Goal: Transaction & Acquisition: Purchase product/service

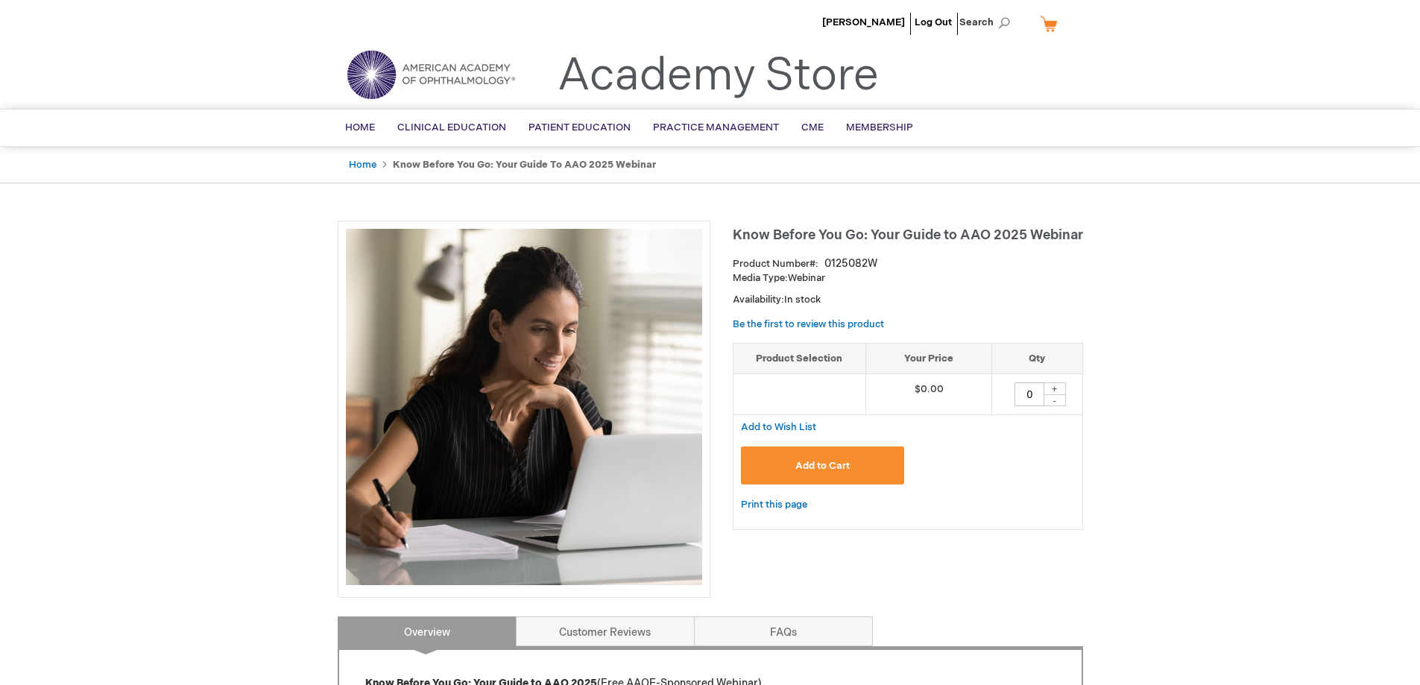
click at [839, 473] on button "Add to Cart" at bounding box center [823, 466] width 164 height 38
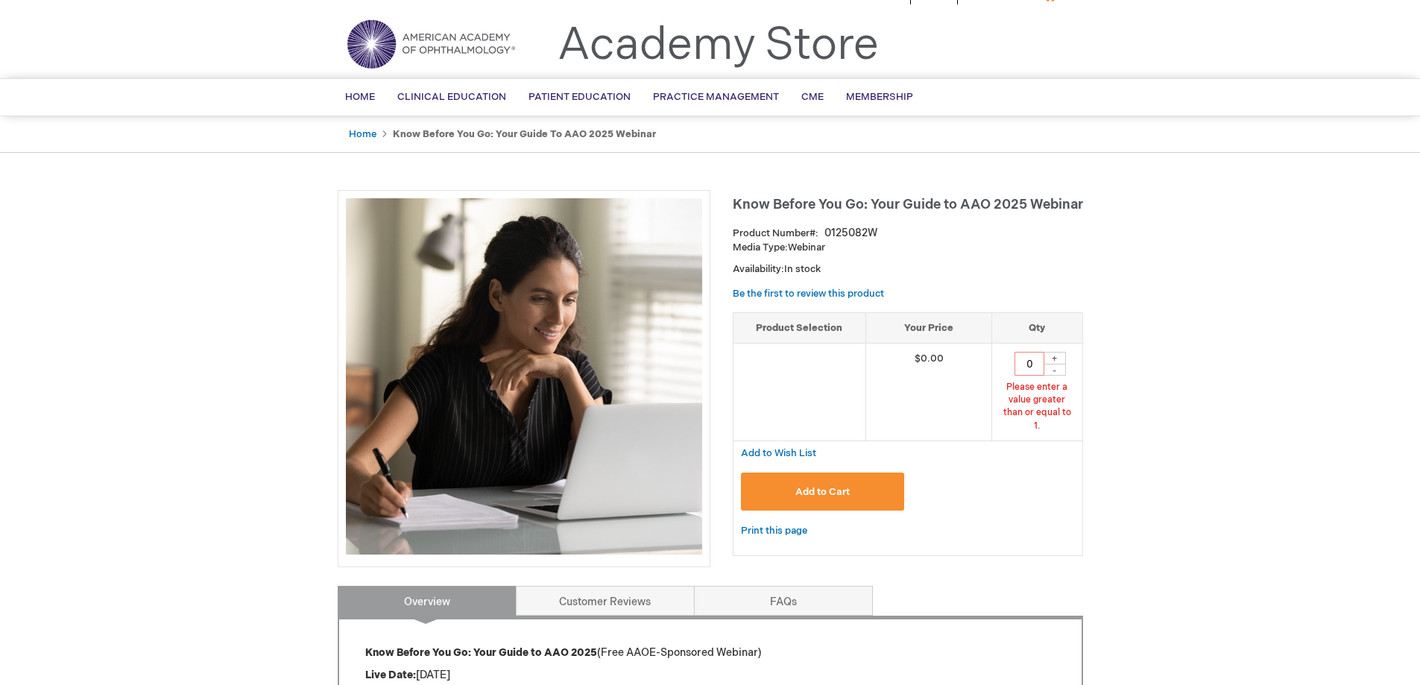
scroll to position [40, 0]
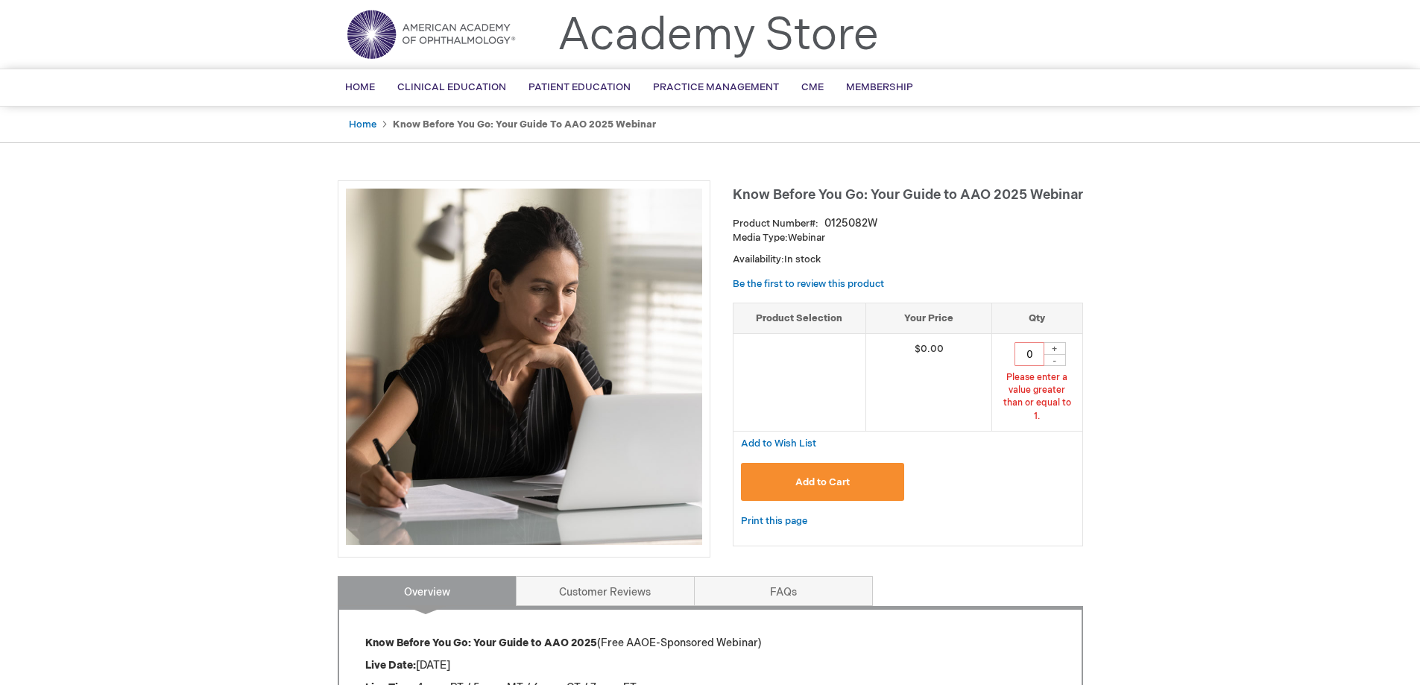
click at [1055, 348] on div "+" at bounding box center [1055, 348] width 22 height 13
type input "1"
click at [867, 470] on button "Add to Cart" at bounding box center [823, 482] width 164 height 38
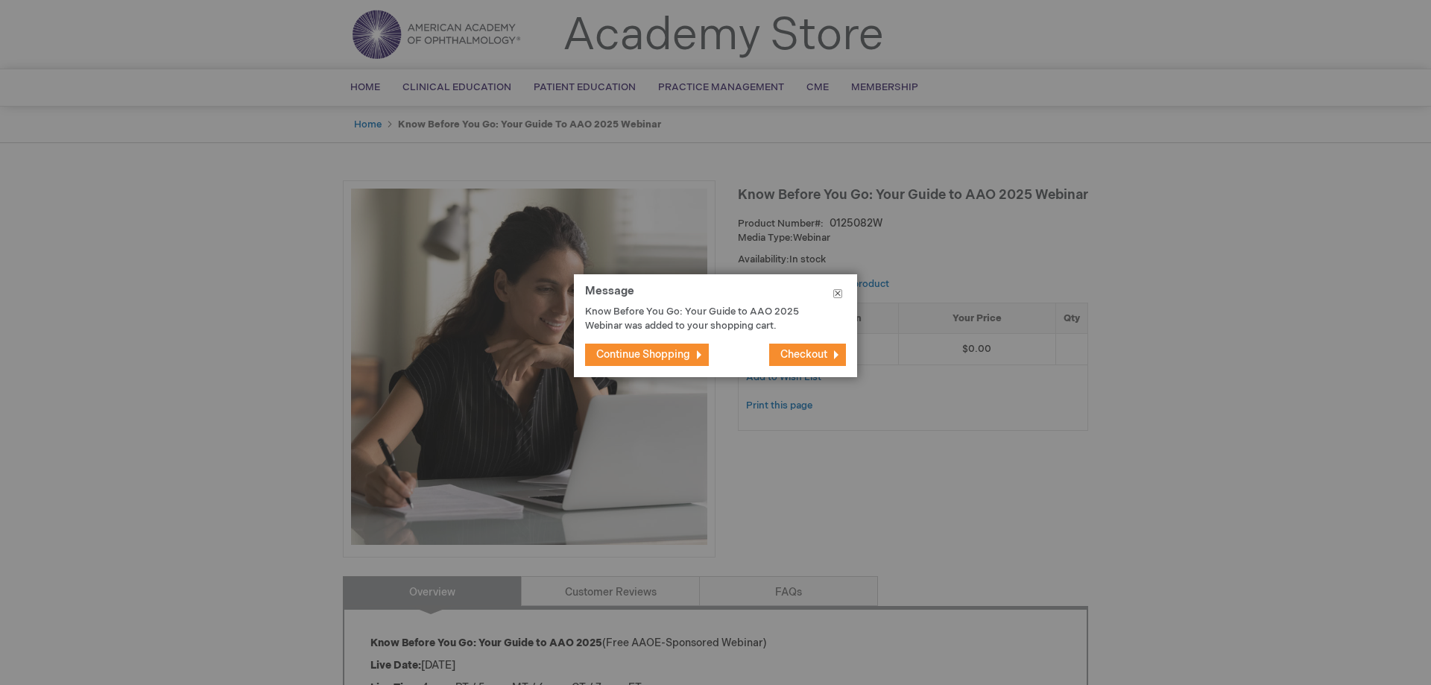
click at [842, 294] on button "Close" at bounding box center [838, 296] width 39 height 45
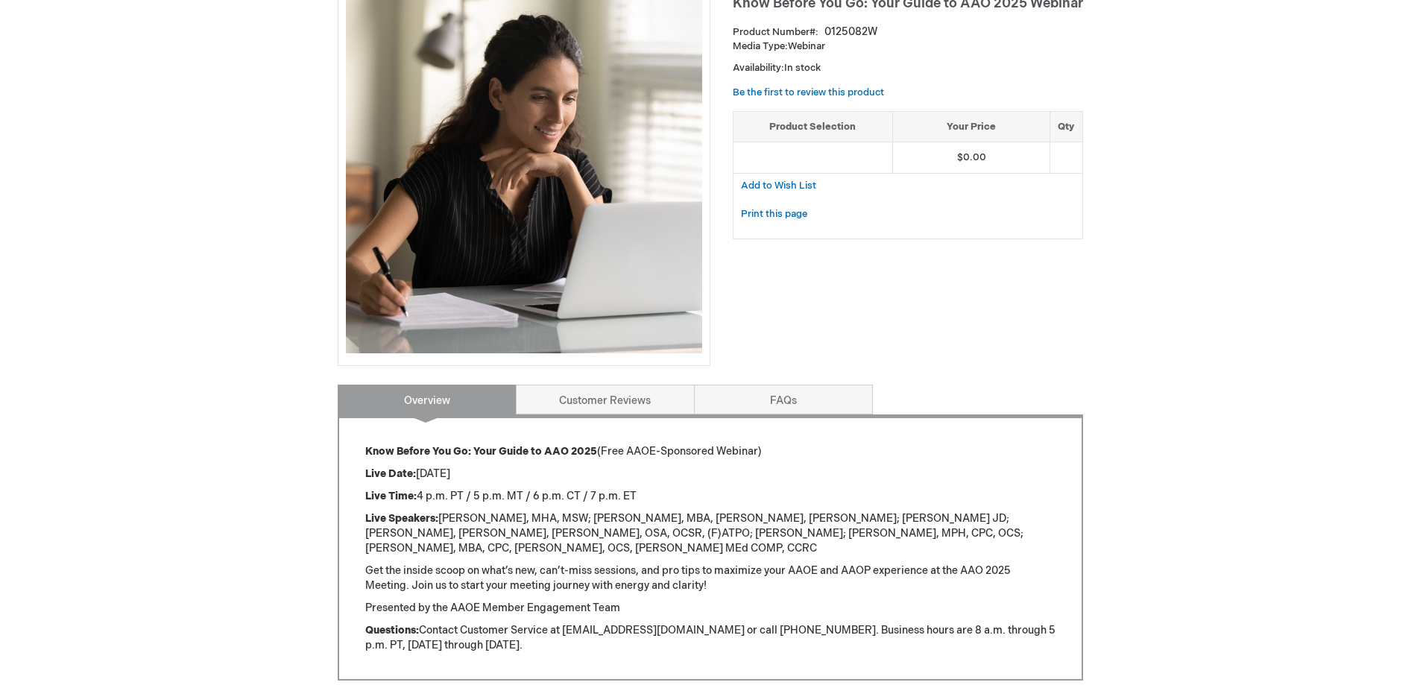
scroll to position [271, 0]
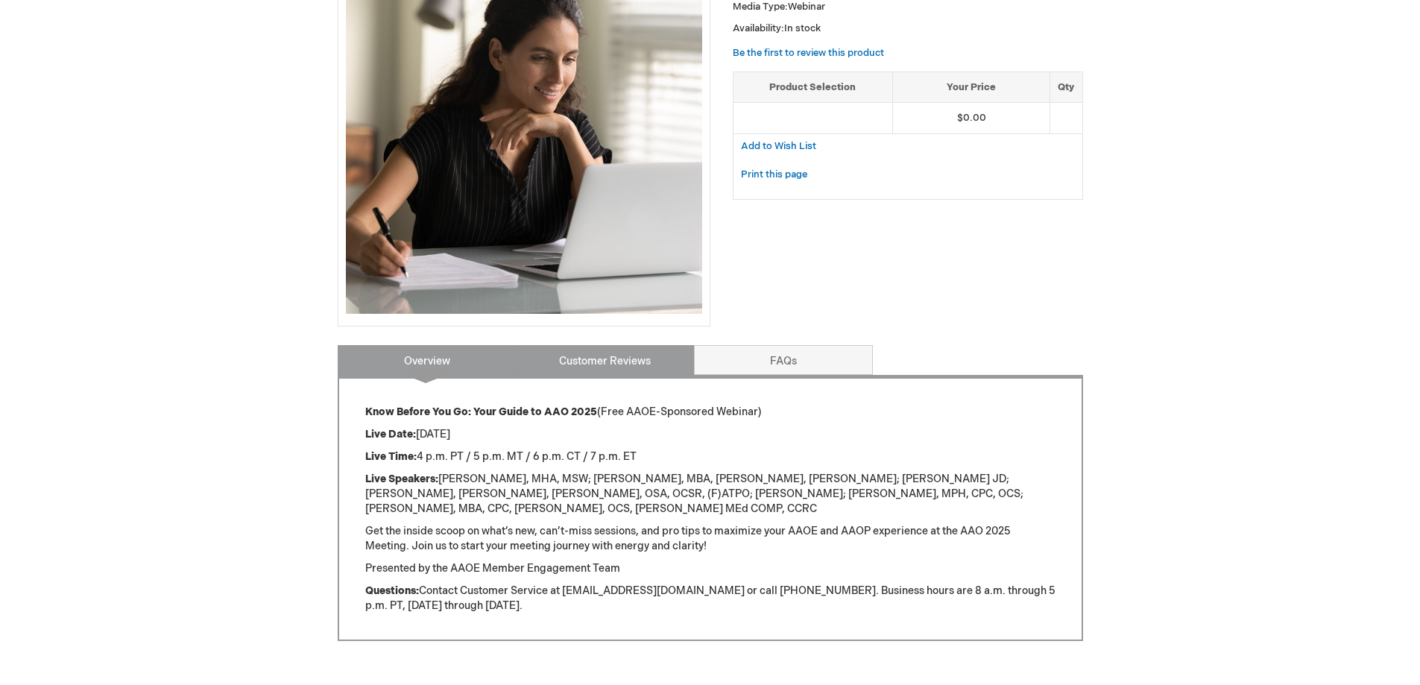
click at [634, 361] on link "Customer Reviews" at bounding box center [605, 360] width 179 height 30
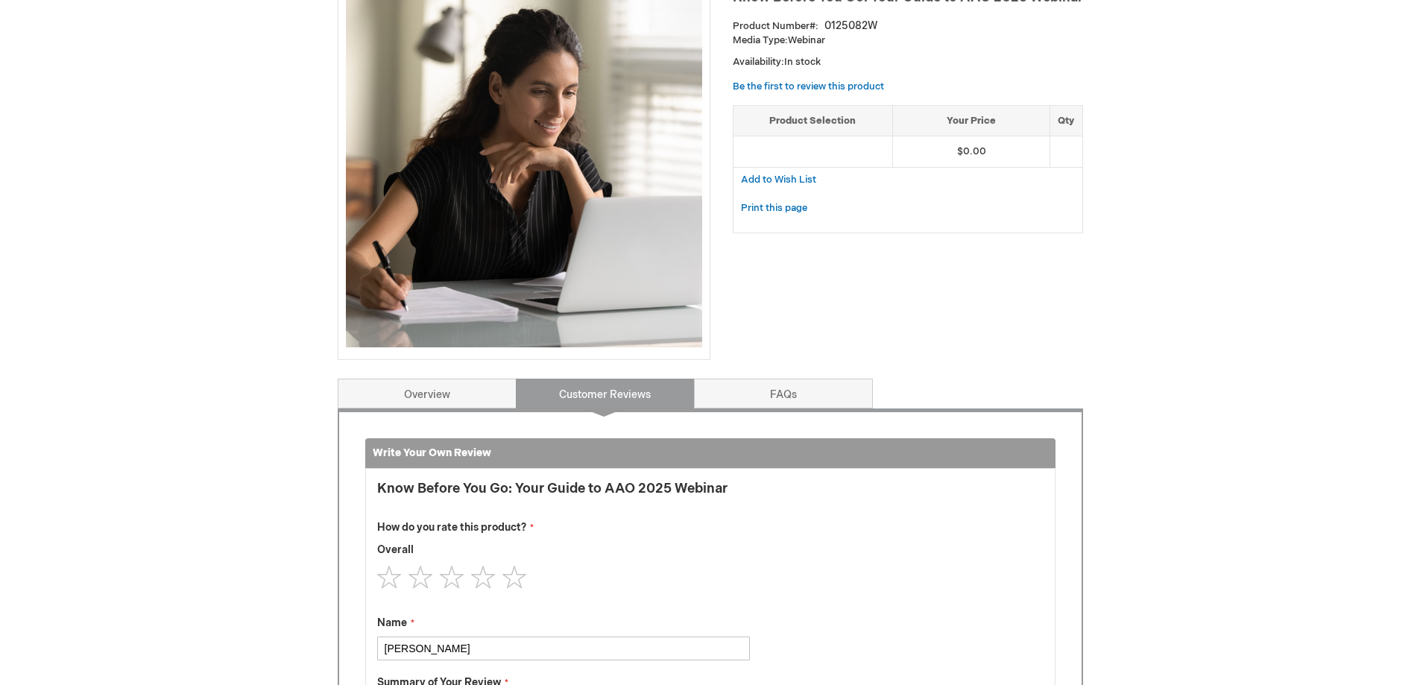
scroll to position [231, 0]
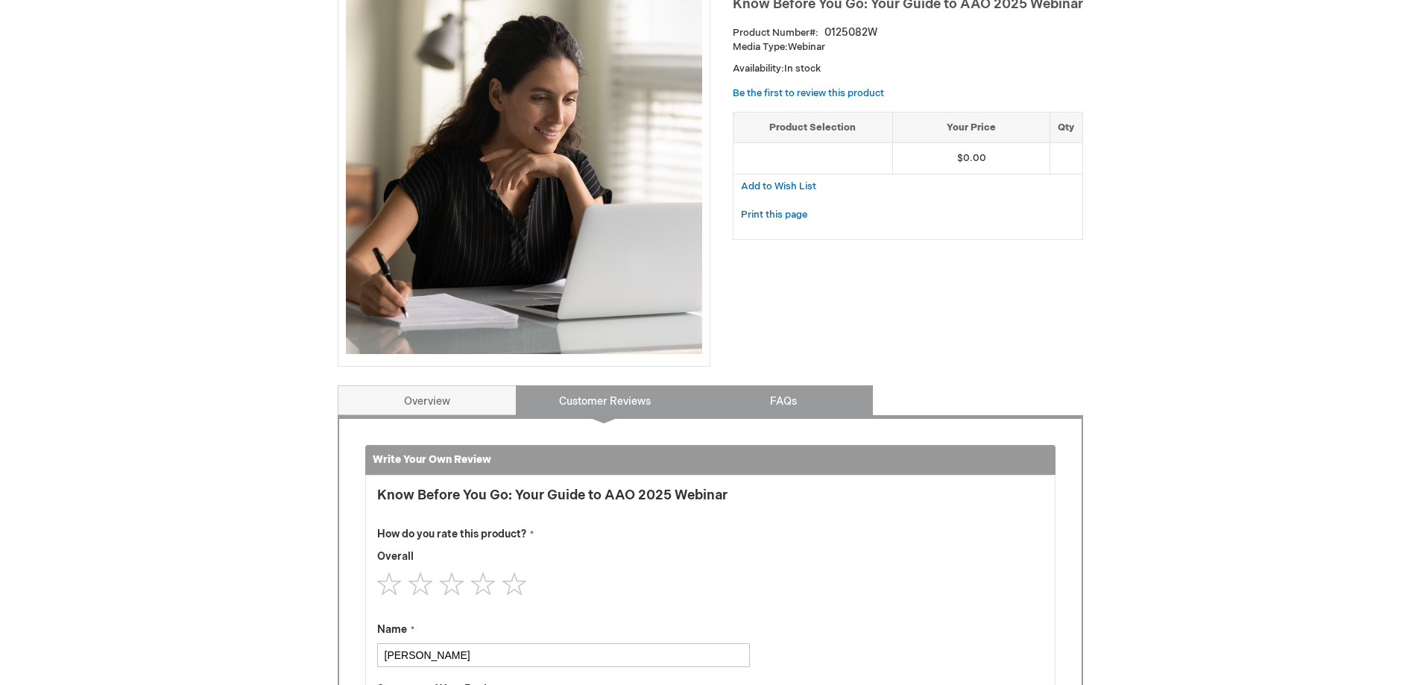
drag, startPoint x: 778, startPoint y: 403, endPoint x: 1009, endPoint y: 358, distance: 236.3
click at [778, 403] on link "FAQs" at bounding box center [783, 400] width 179 height 30
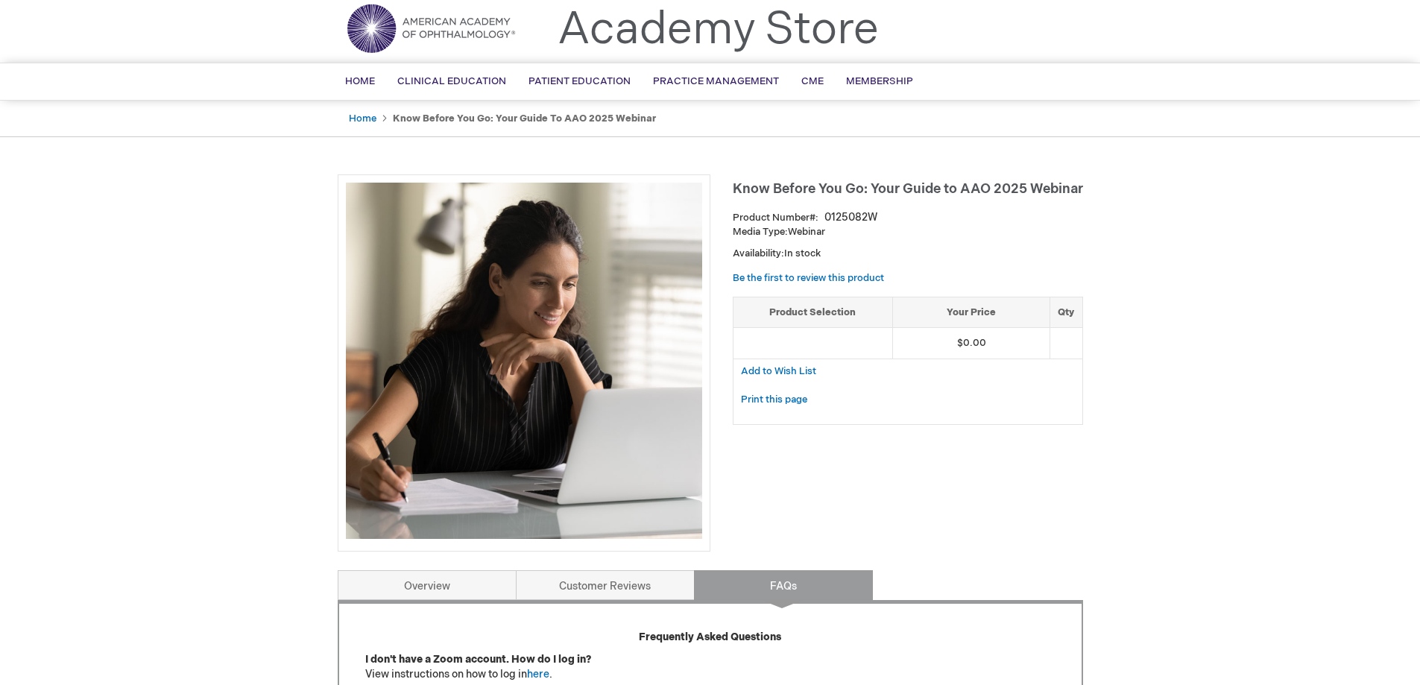
scroll to position [30, 0]
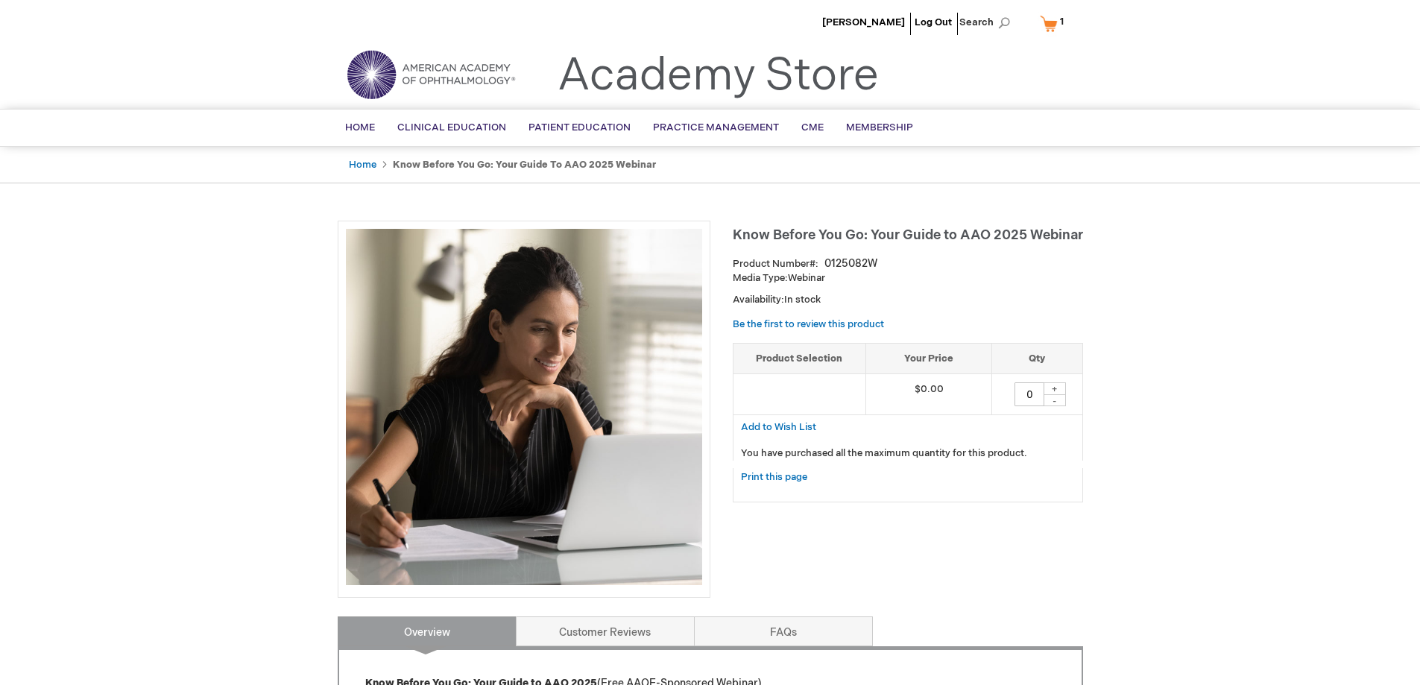
click at [1053, 388] on div "+" at bounding box center [1055, 388] width 22 height 13
click at [1057, 387] on div "+" at bounding box center [1055, 388] width 22 height 13
click at [1050, 390] on div "+" at bounding box center [1055, 388] width 22 height 13
click at [1053, 388] on div "+" at bounding box center [1055, 388] width 22 height 13
click at [1022, 454] on p "You have purchased all the maximum quantity for this product." at bounding box center [908, 454] width 334 height 14
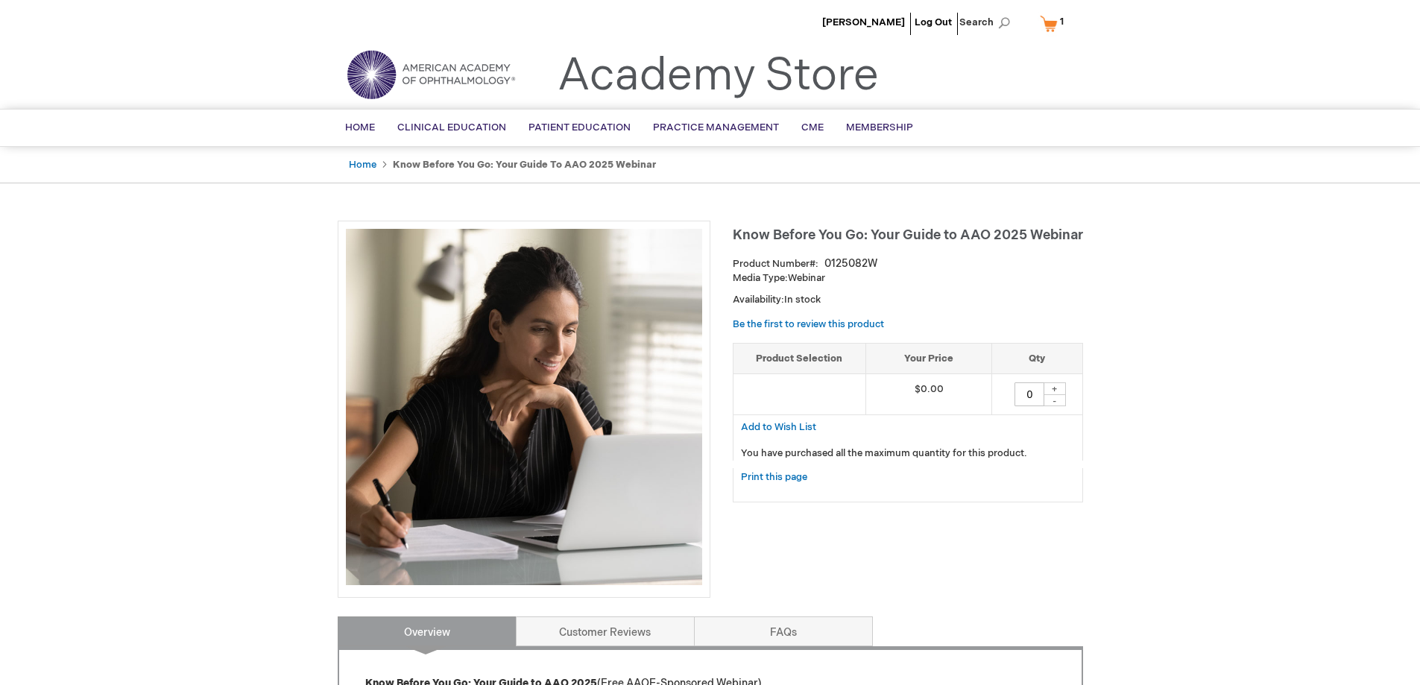
click at [1052, 390] on div "+" at bounding box center [1055, 388] width 22 height 13
click at [1052, 389] on div "+" at bounding box center [1055, 388] width 22 height 13
drag, startPoint x: 928, startPoint y: 440, endPoint x: 932, endPoint y: 433, distance: 7.7
click at [931, 439] on div "You have purchased all the maximum quantity for this product." at bounding box center [908, 450] width 350 height 22
click at [1059, 385] on div "+" at bounding box center [1055, 388] width 22 height 13
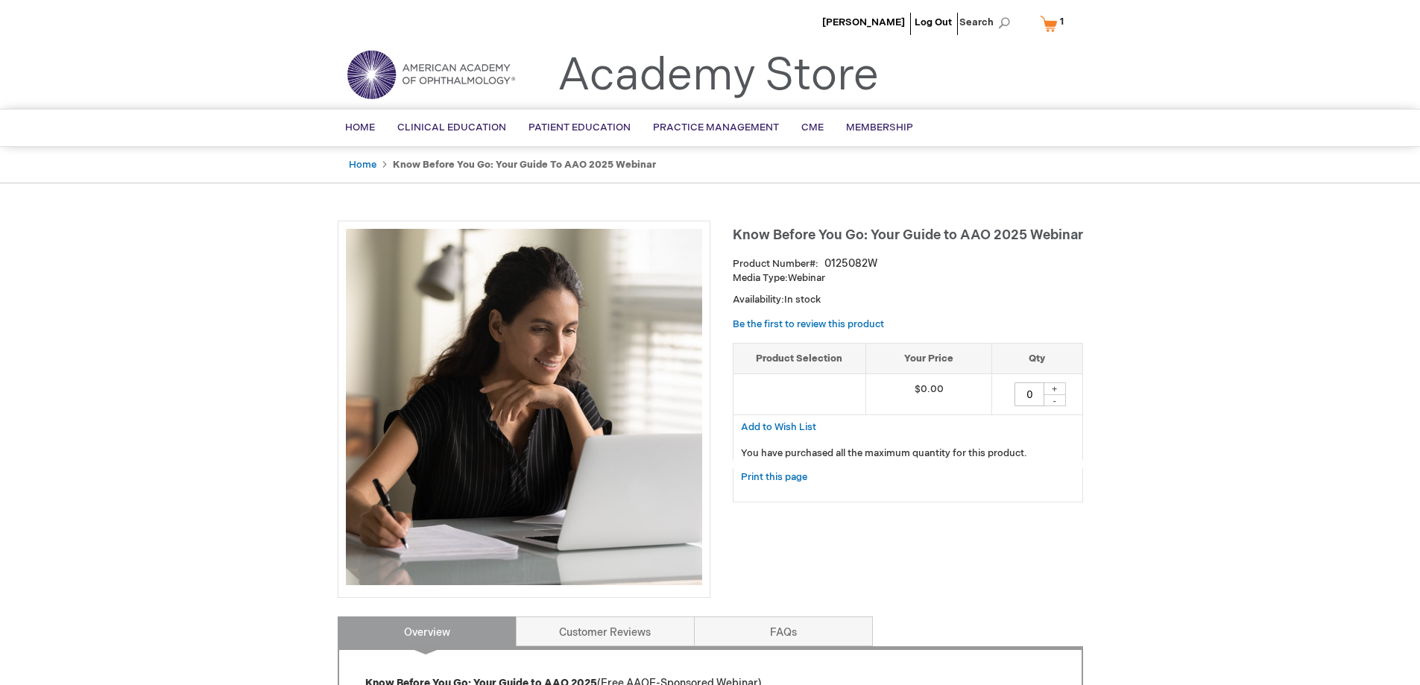
click at [1054, 387] on div "+" at bounding box center [1055, 388] width 22 height 13
click at [626, 634] on link "Customer Reviews" at bounding box center [605, 632] width 179 height 30
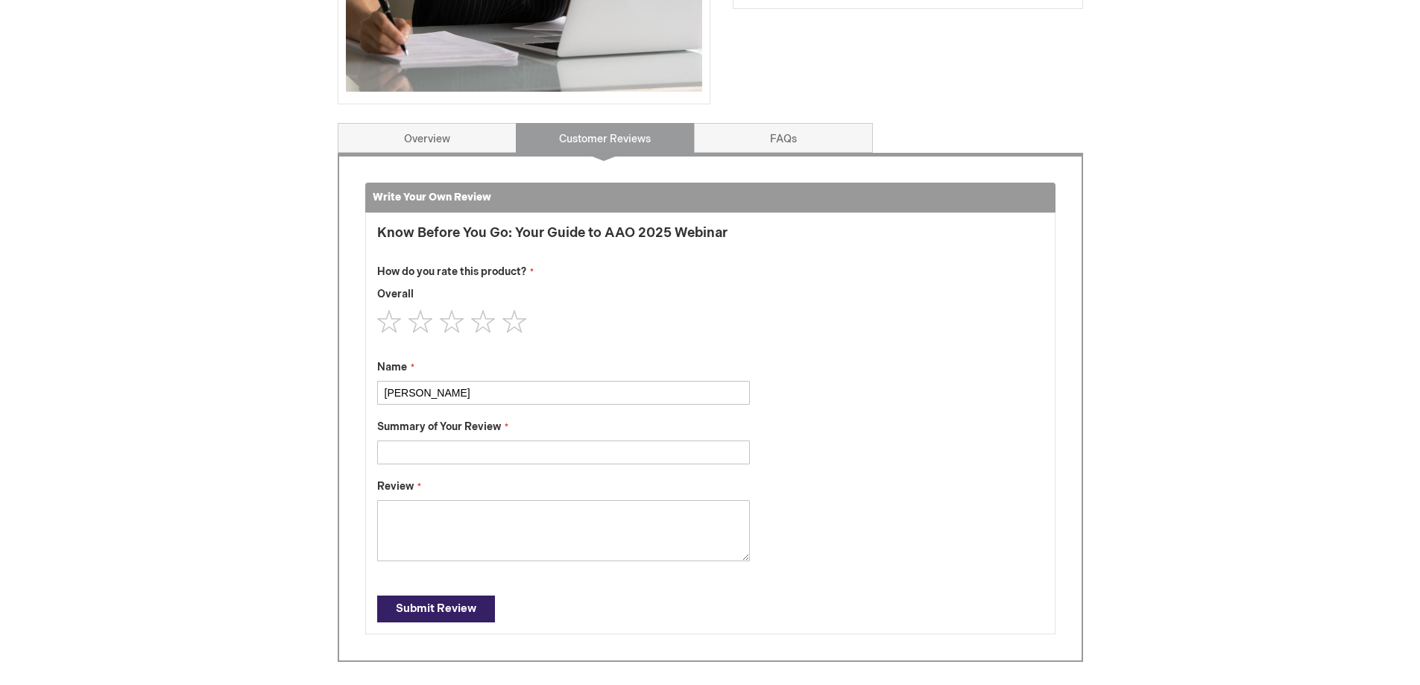
scroll to position [275, 0]
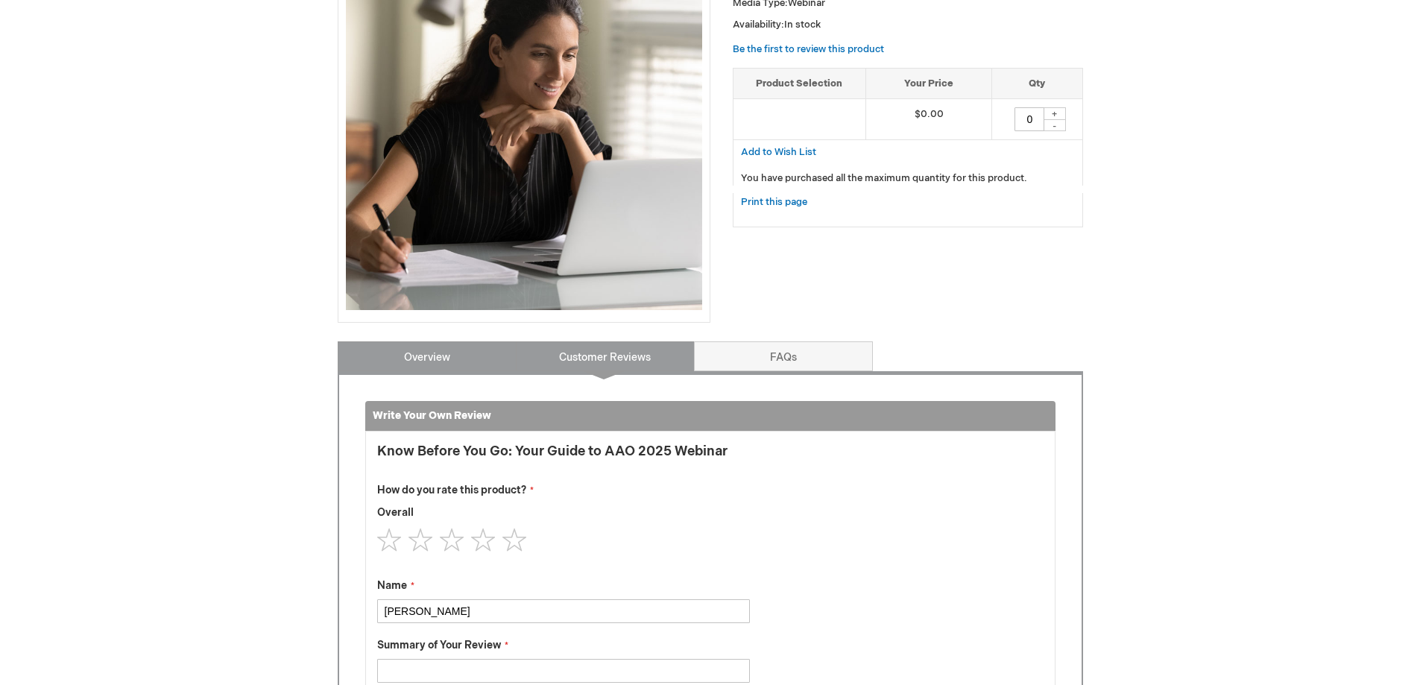
click at [416, 364] on link "Overview" at bounding box center [427, 356] width 179 height 30
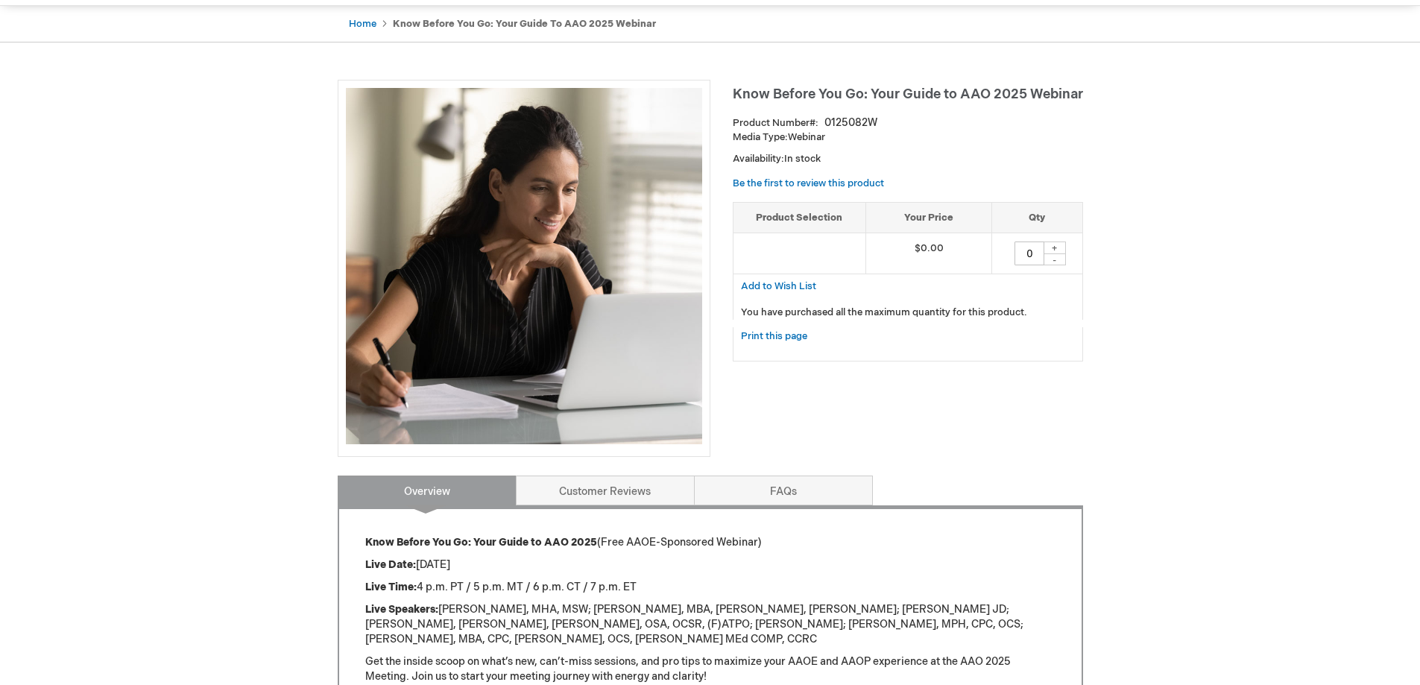
scroll to position [136, 0]
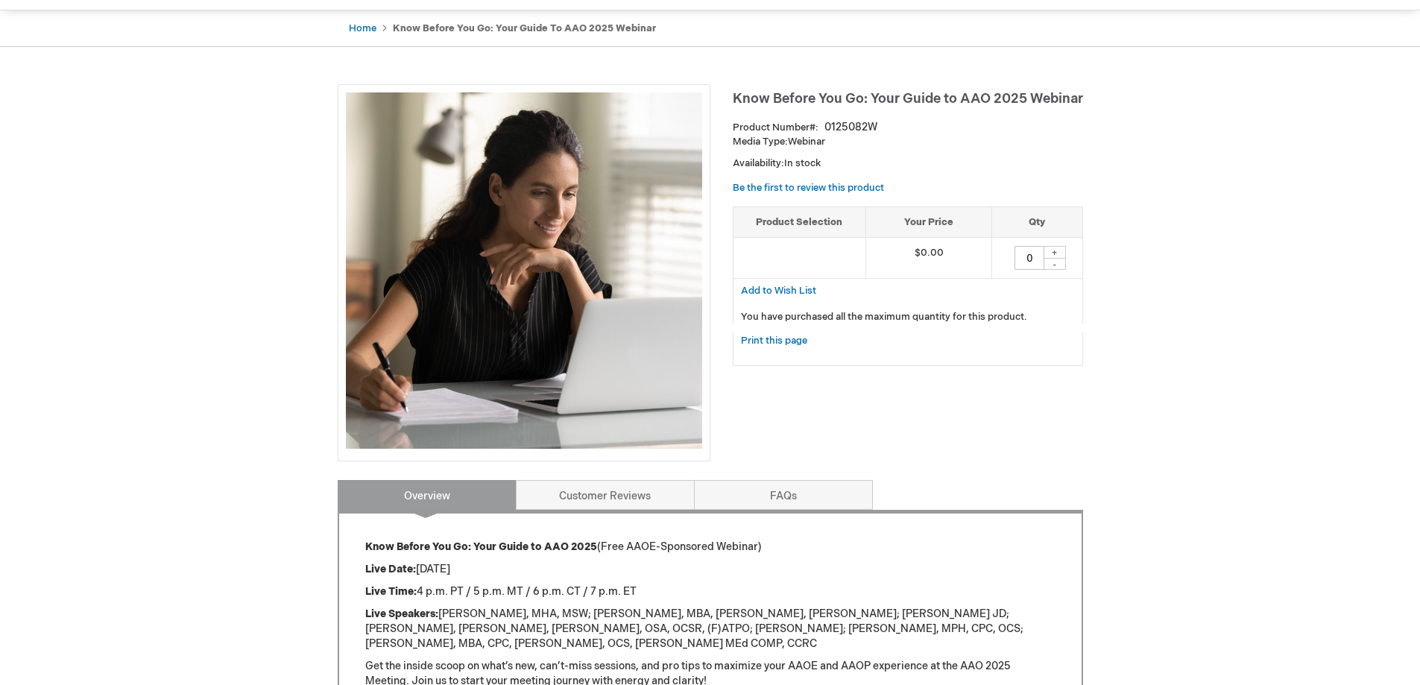
click at [1054, 251] on div "+" at bounding box center [1055, 252] width 22 height 13
click at [1054, 256] on div "+" at bounding box center [1055, 252] width 22 height 13
click at [1053, 266] on div "-" at bounding box center [1055, 264] width 22 height 12
click at [1053, 253] on div "+" at bounding box center [1055, 252] width 22 height 13
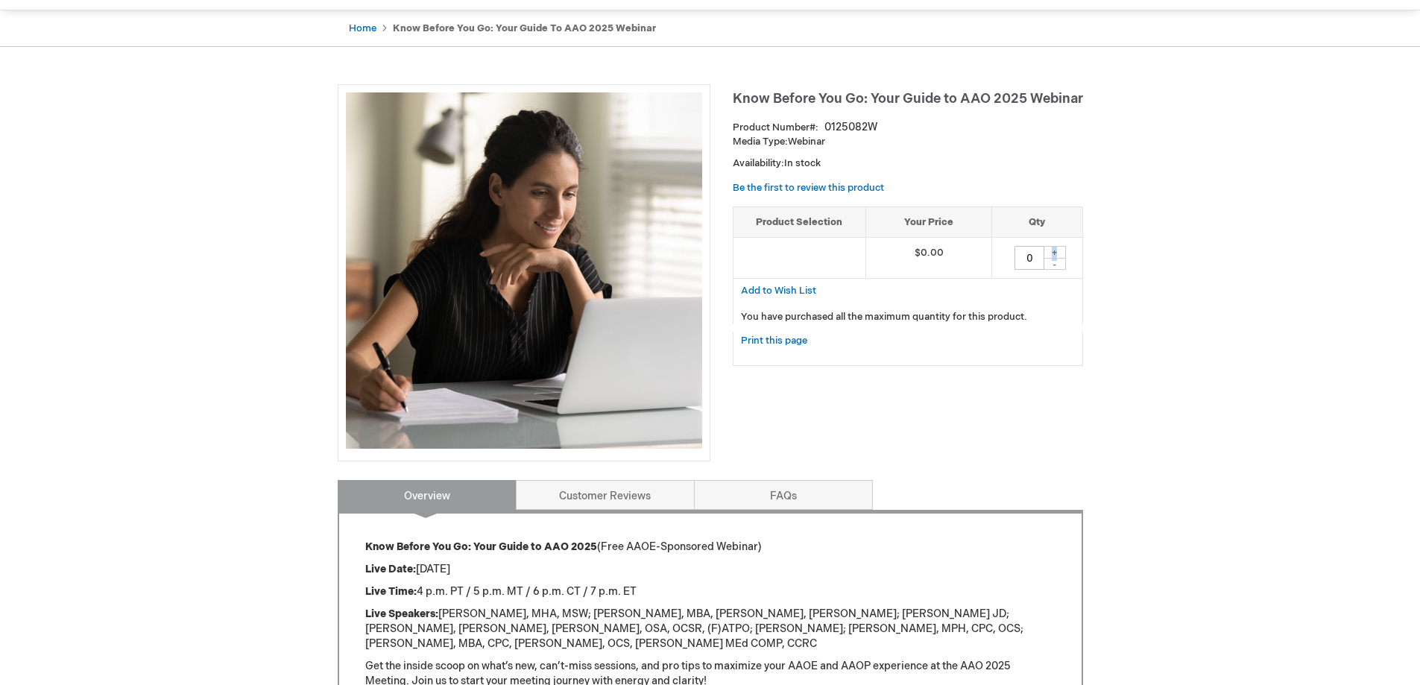
click at [1054, 251] on div "+" at bounding box center [1055, 252] width 22 height 13
click at [782, 341] on link "Print this page" at bounding box center [774, 341] width 66 height 19
click at [1053, 254] on div "+" at bounding box center [1055, 252] width 22 height 13
drag, startPoint x: 1053, startPoint y: 254, endPoint x: 1043, endPoint y: 256, distance: 9.8
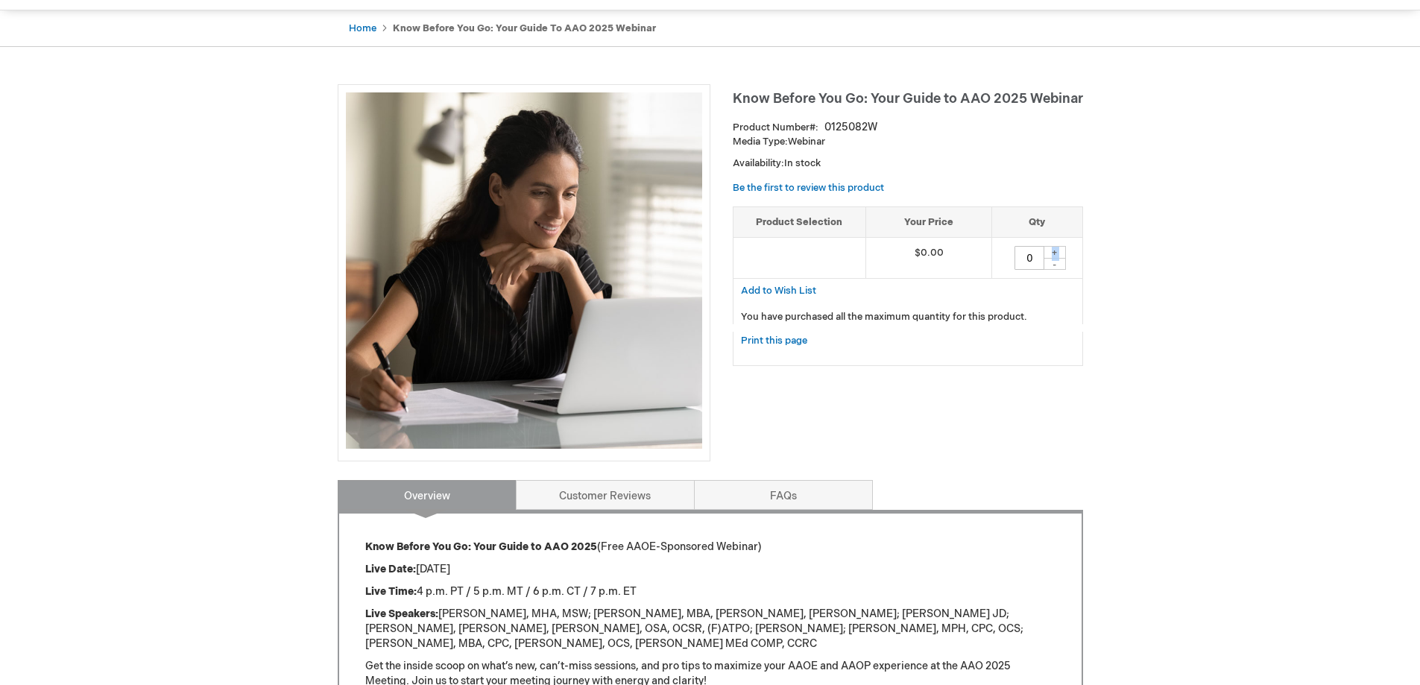
click at [1043, 256] on div "0 + -" at bounding box center [1037, 258] width 75 height 24
click at [1039, 256] on input "0" at bounding box center [1030, 258] width 30 height 24
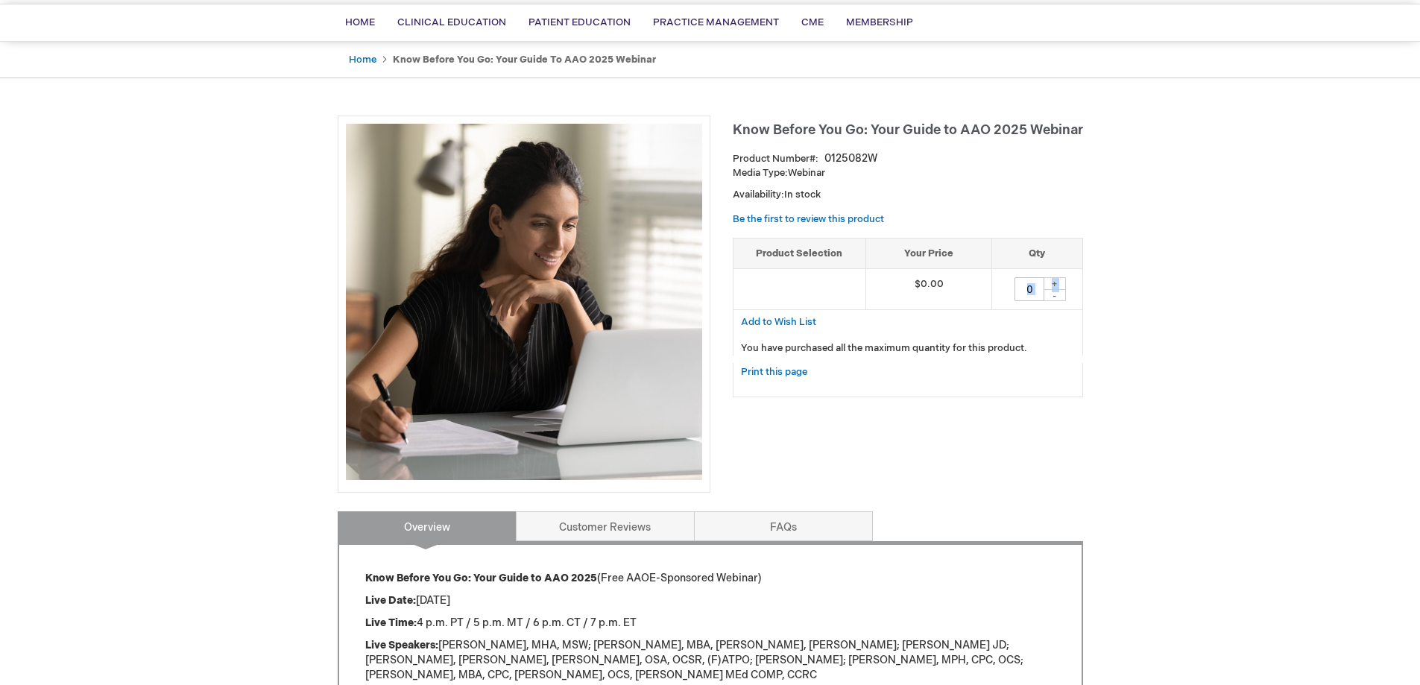
scroll to position [0, 0]
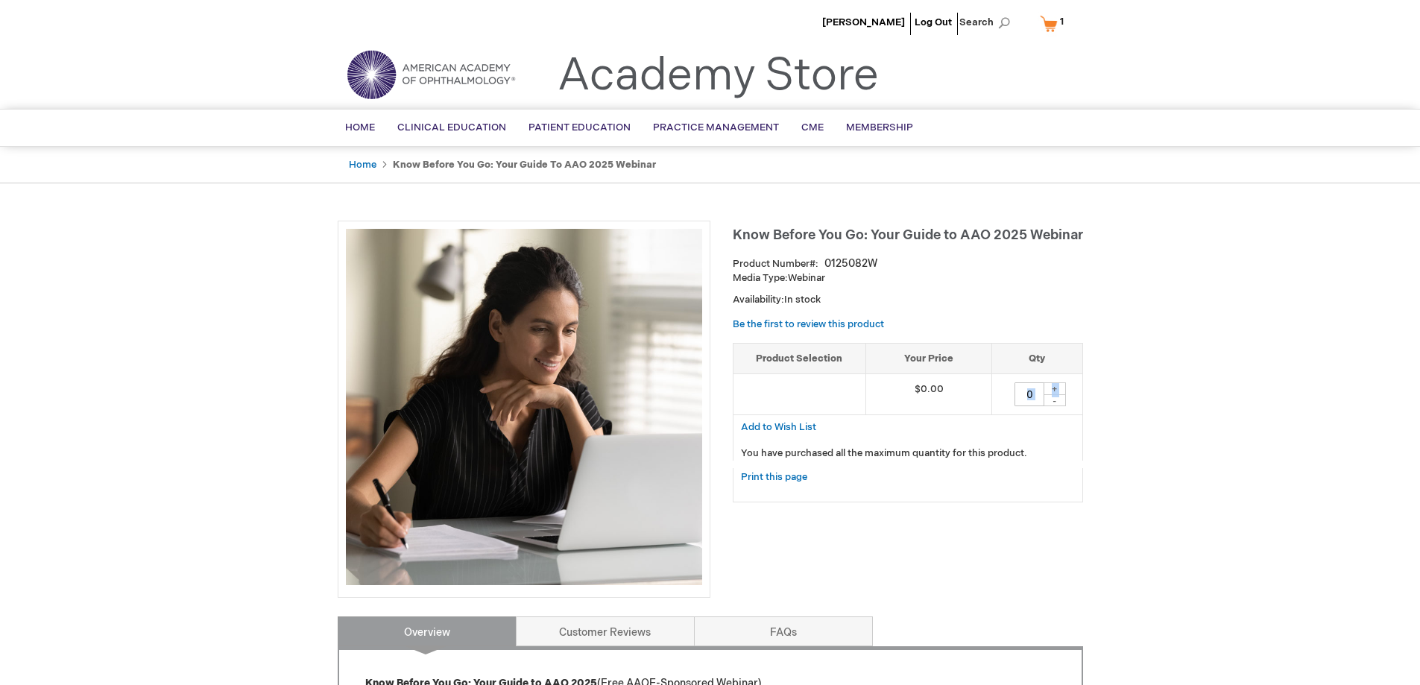
click at [1053, 19] on link "My Cart 1 1 items" at bounding box center [1055, 23] width 37 height 26
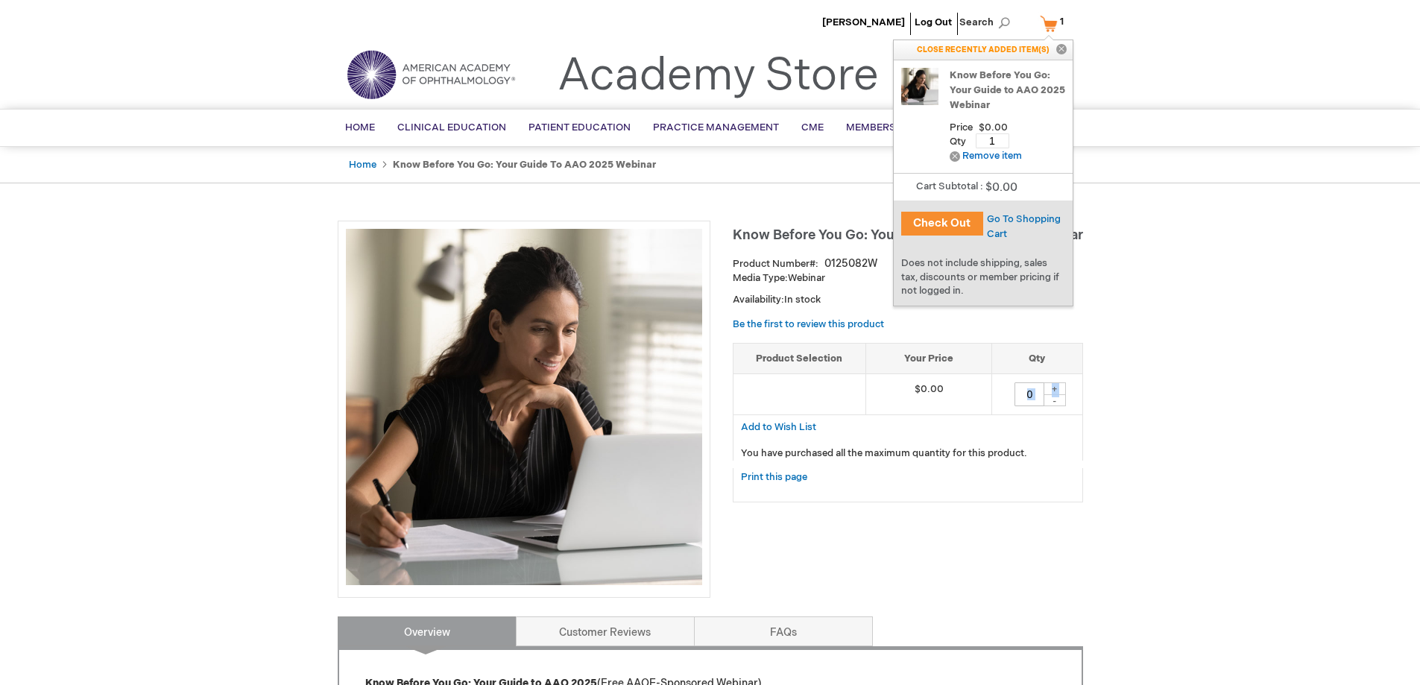
click at [959, 227] on button "Check Out" at bounding box center [942, 224] width 82 height 24
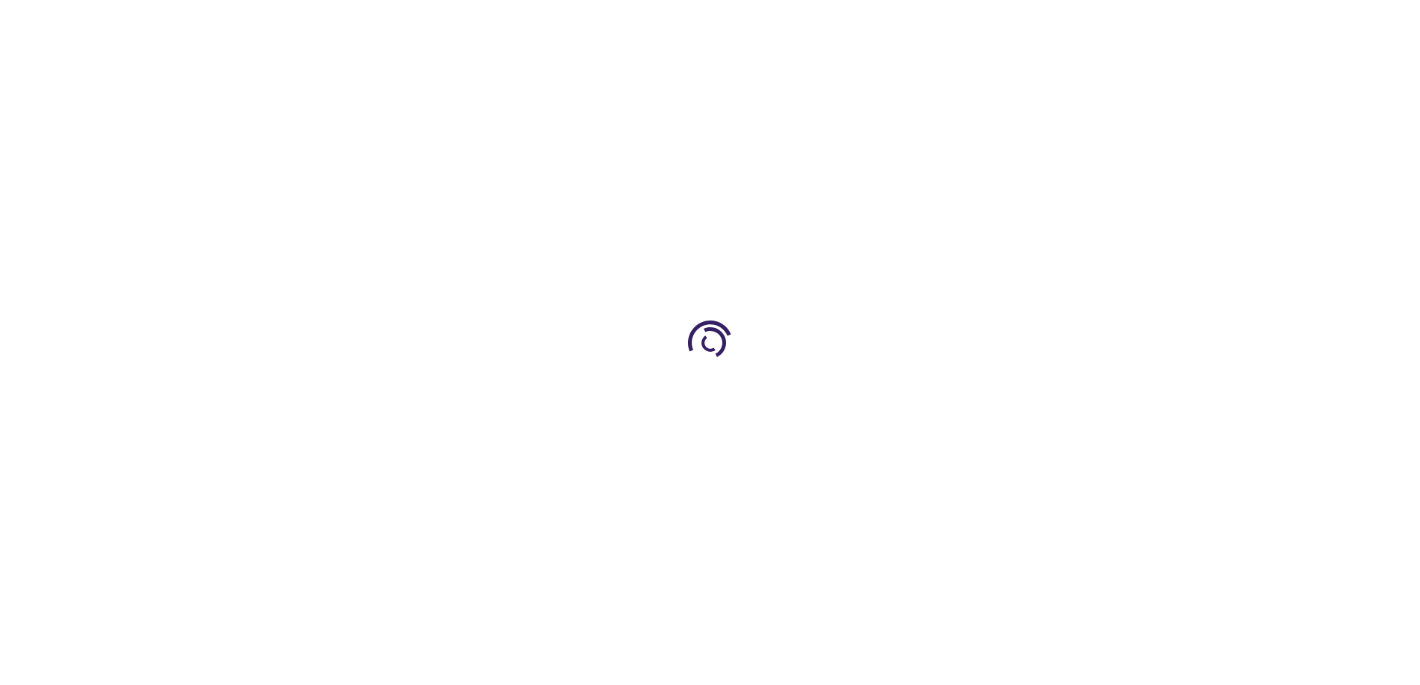
select select "US"
select select "28"
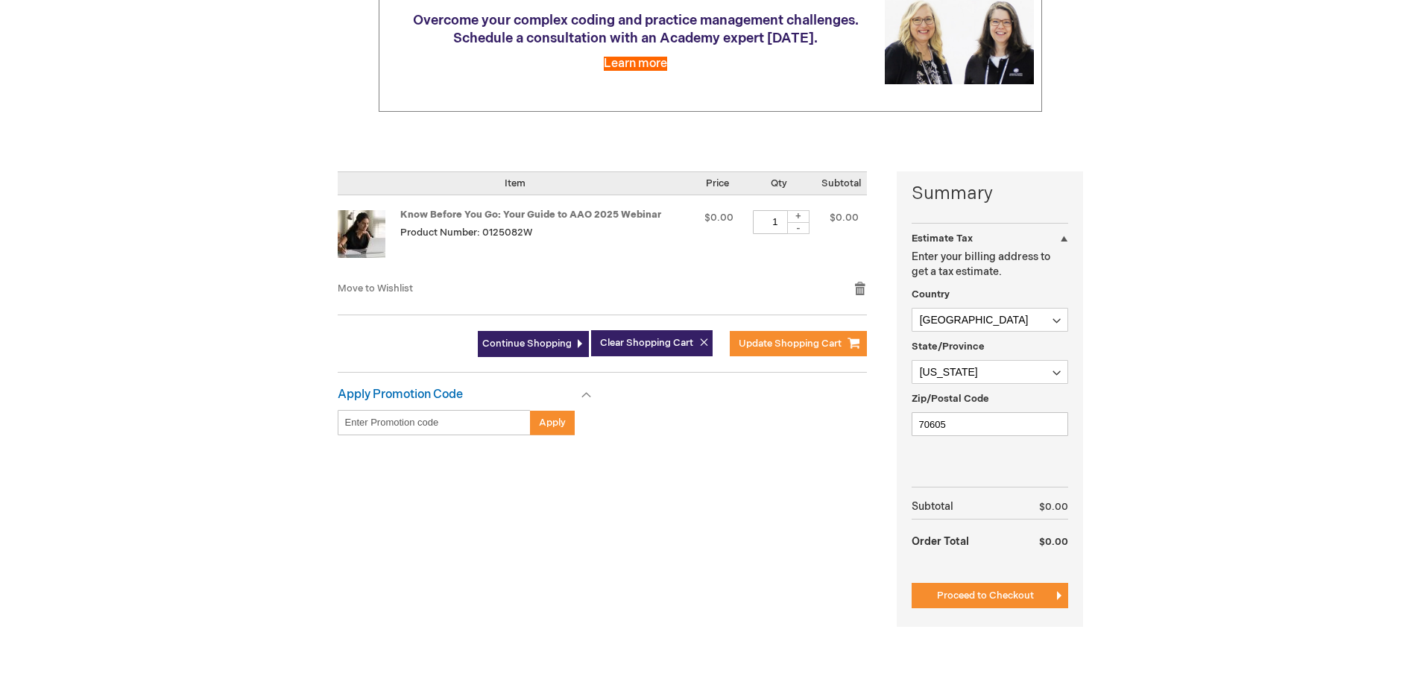
scroll to position [122, 0]
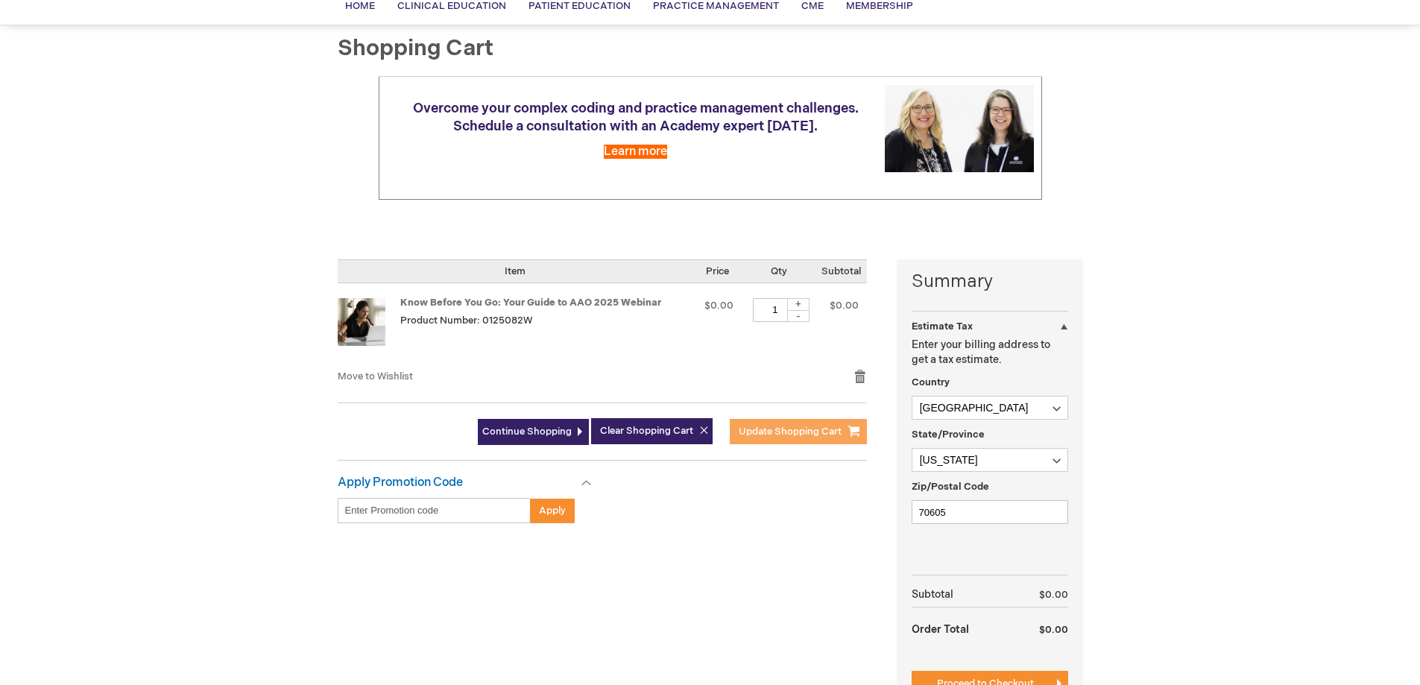
click at [795, 432] on span "Update Shopping Cart" at bounding box center [790, 432] width 103 height 12
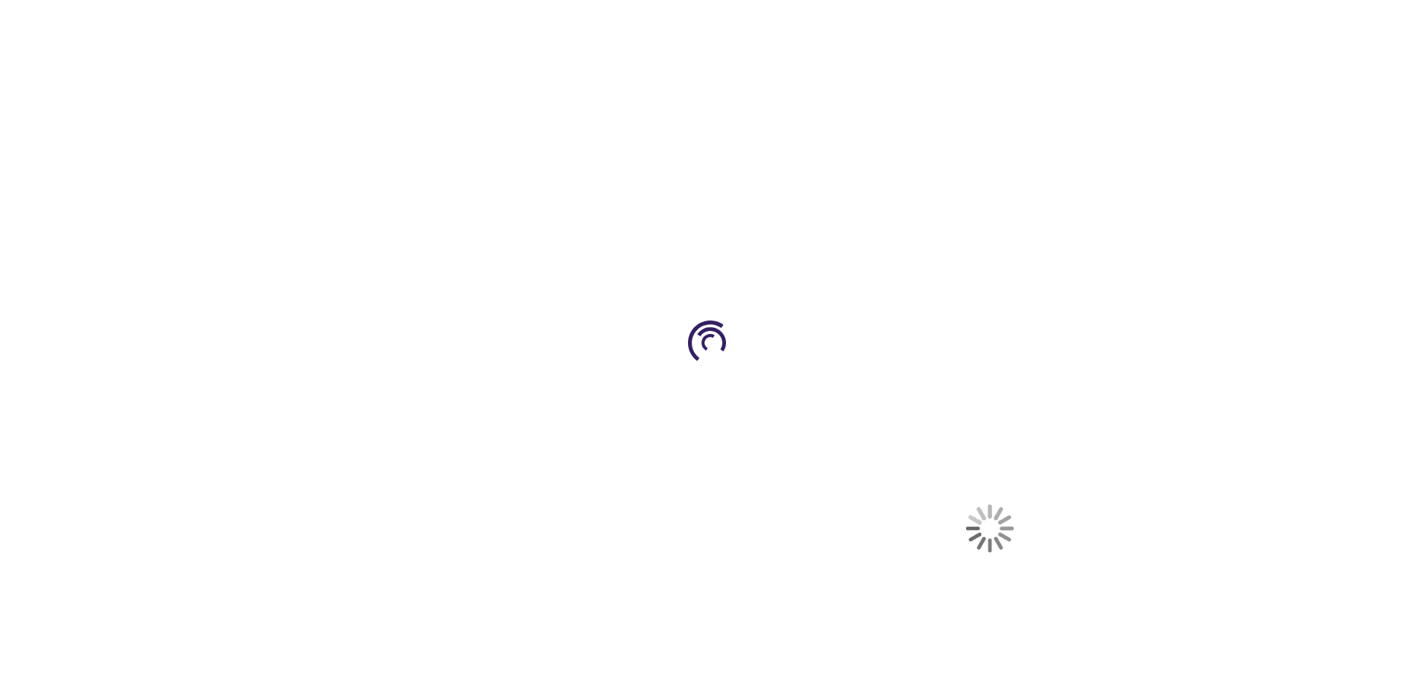
select select "US"
select select "28"
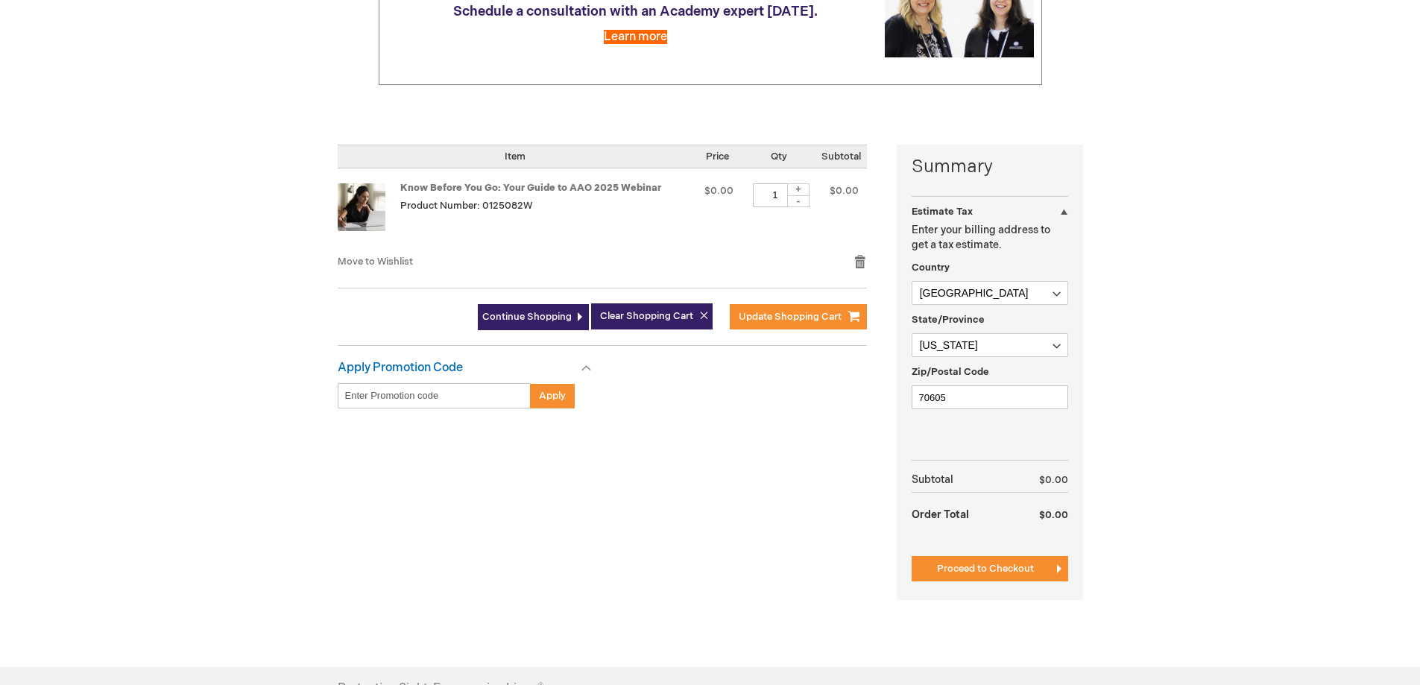
scroll to position [231, 0]
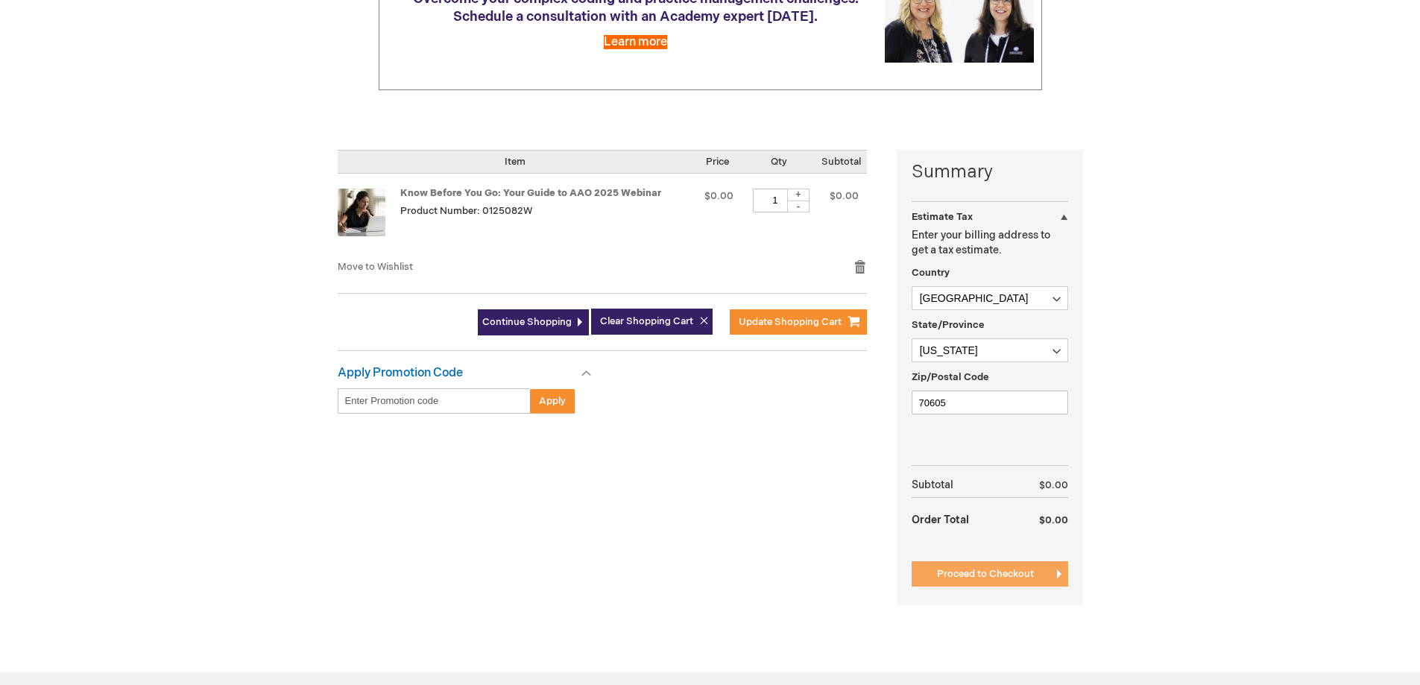
click at [989, 569] on span "Proceed to Checkout" at bounding box center [985, 574] width 97 height 12
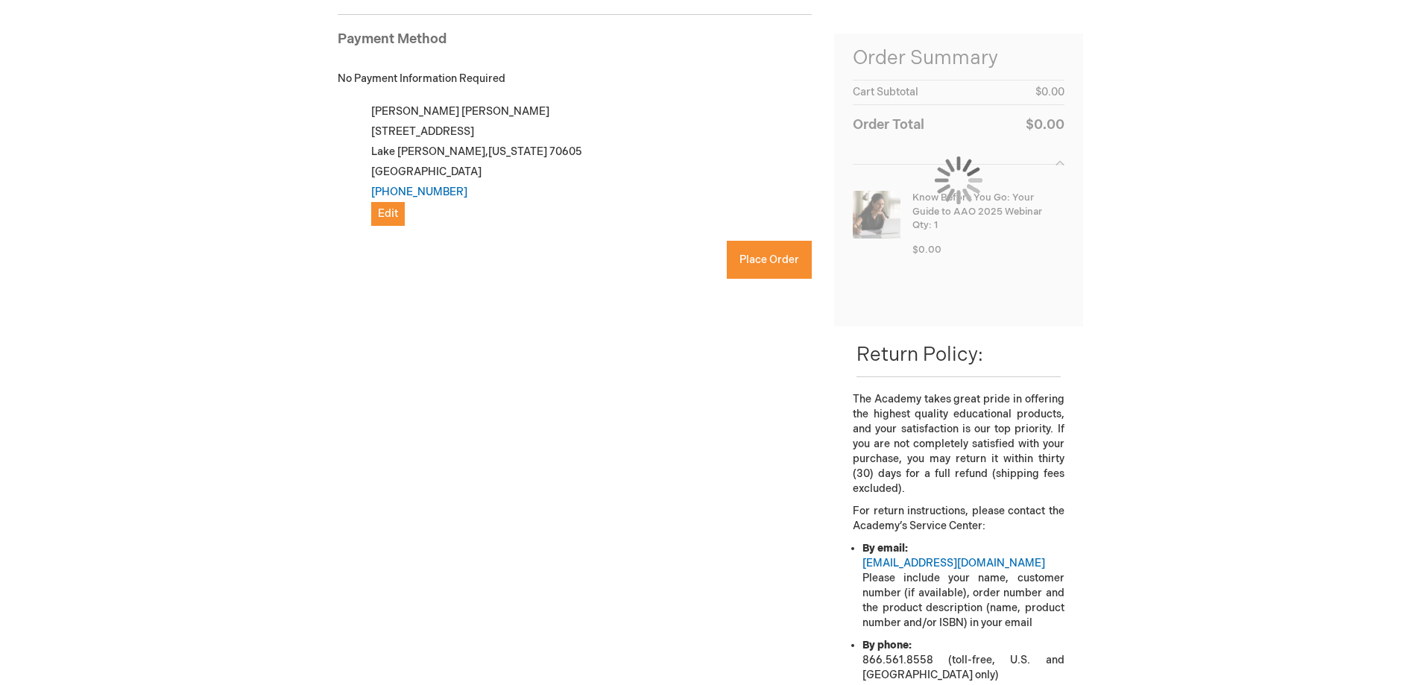
scroll to position [204, 0]
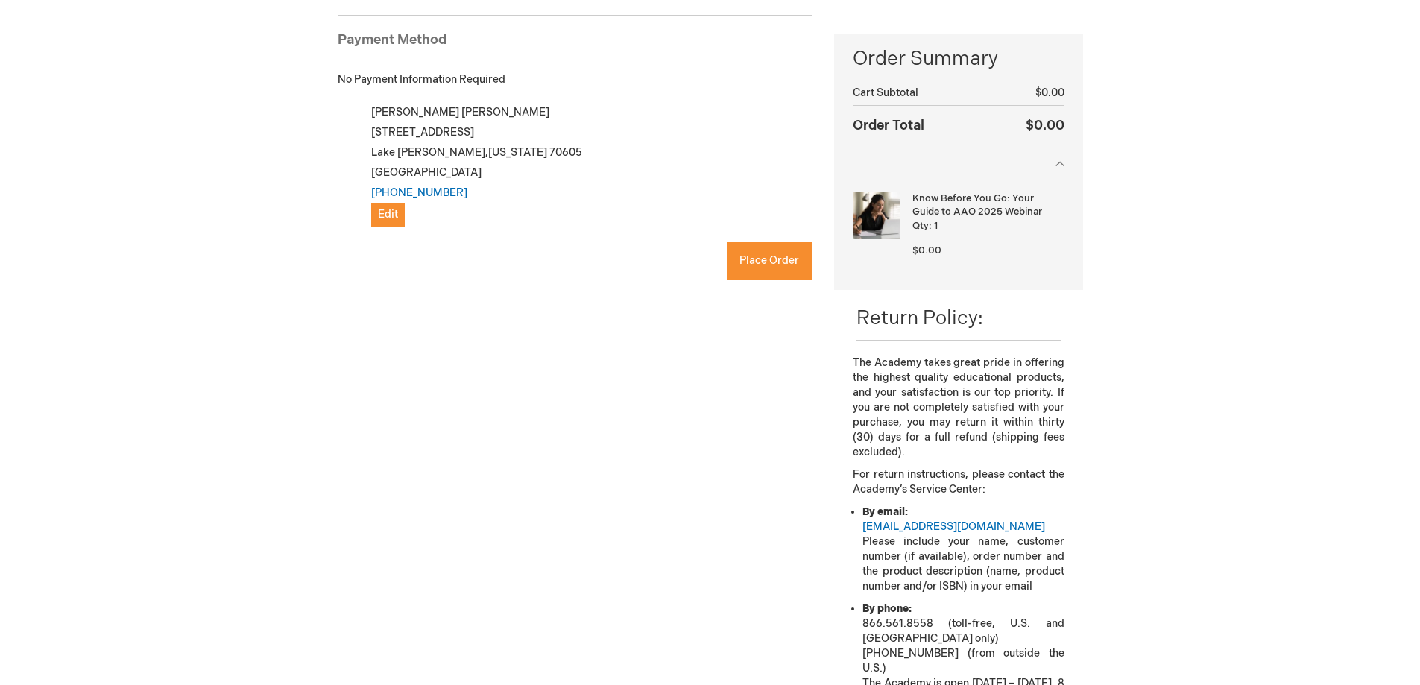
click at [335, 289] on main "Checkout Log In Close Log In Email Address Password Log In Forgot Your Password?" at bounding box center [711, 350] width 768 height 867
checkbox input "true"
click at [763, 257] on span "Place Order" at bounding box center [770, 260] width 60 height 13
